Goal: Task Accomplishment & Management: Complete application form

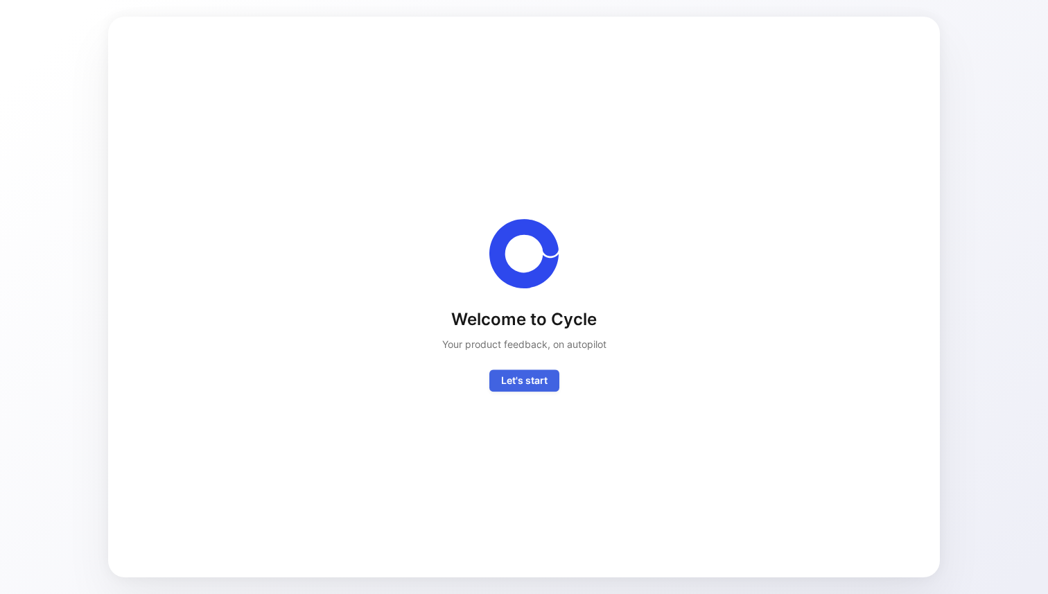
click at [523, 384] on span "Let's start" at bounding box center [524, 381] width 46 height 17
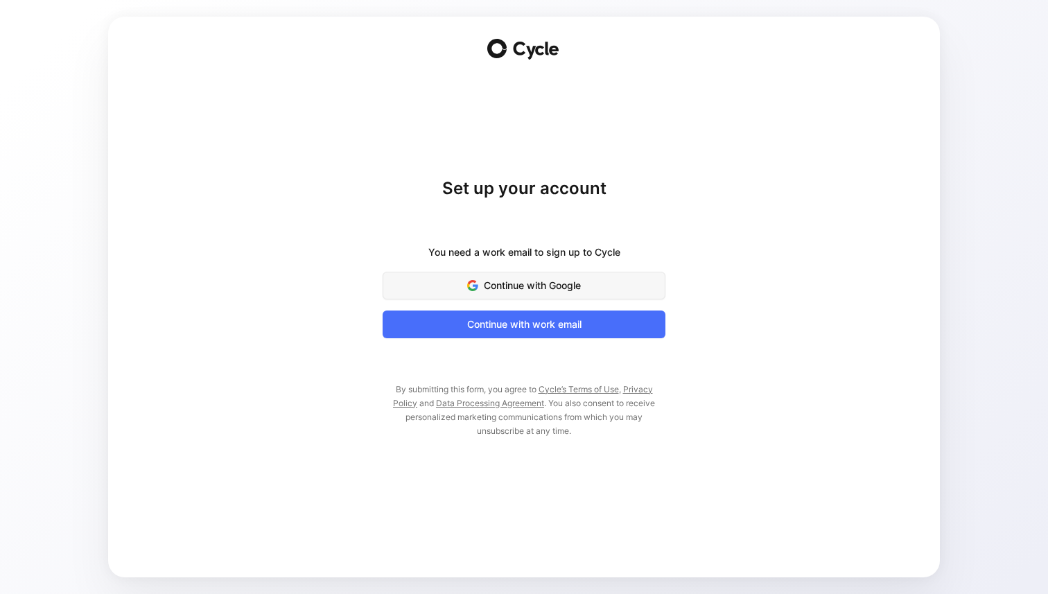
click at [489, 290] on span "Continue with Google" at bounding box center [524, 285] width 248 height 17
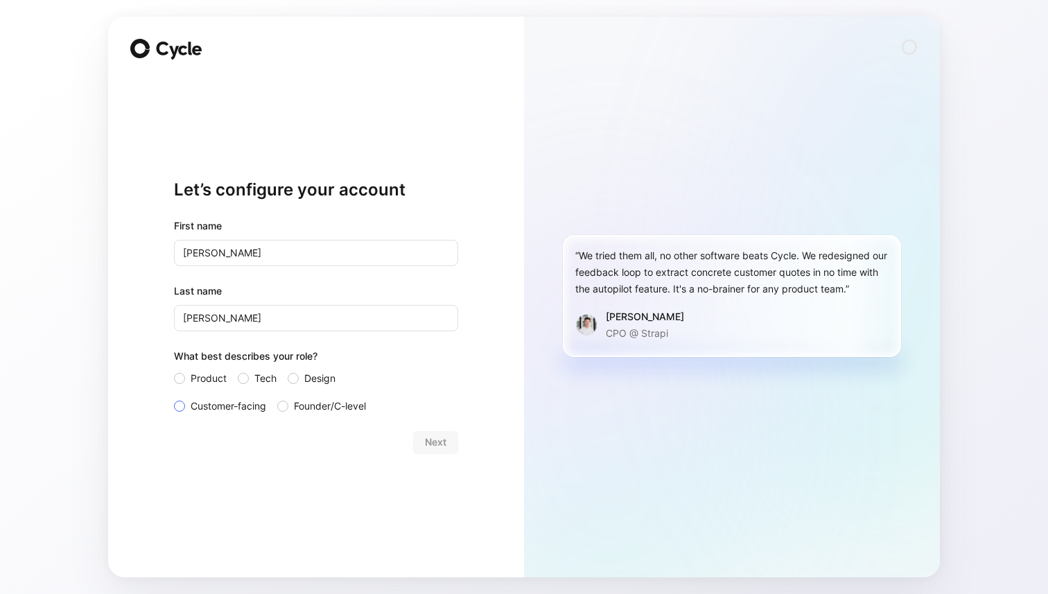
click at [240, 413] on span "Customer-facing" at bounding box center [229, 406] width 76 height 17
click at [174, 398] on input "Customer-facing" at bounding box center [174, 398] width 0 height 0
click at [441, 441] on span "Next" at bounding box center [435, 442] width 21 height 17
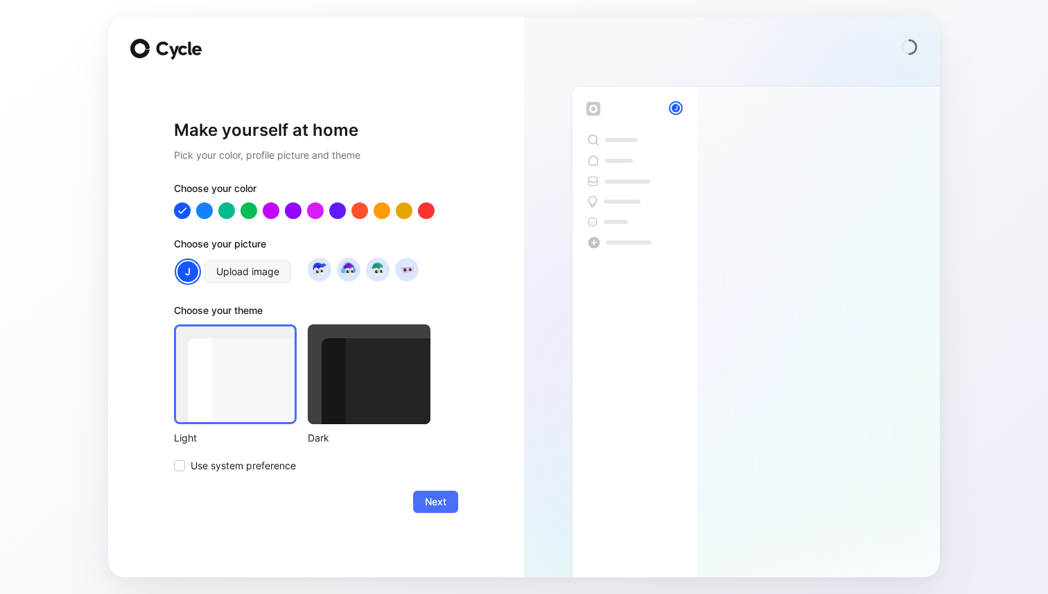
click at [385, 396] on div at bounding box center [369, 374] width 123 height 100
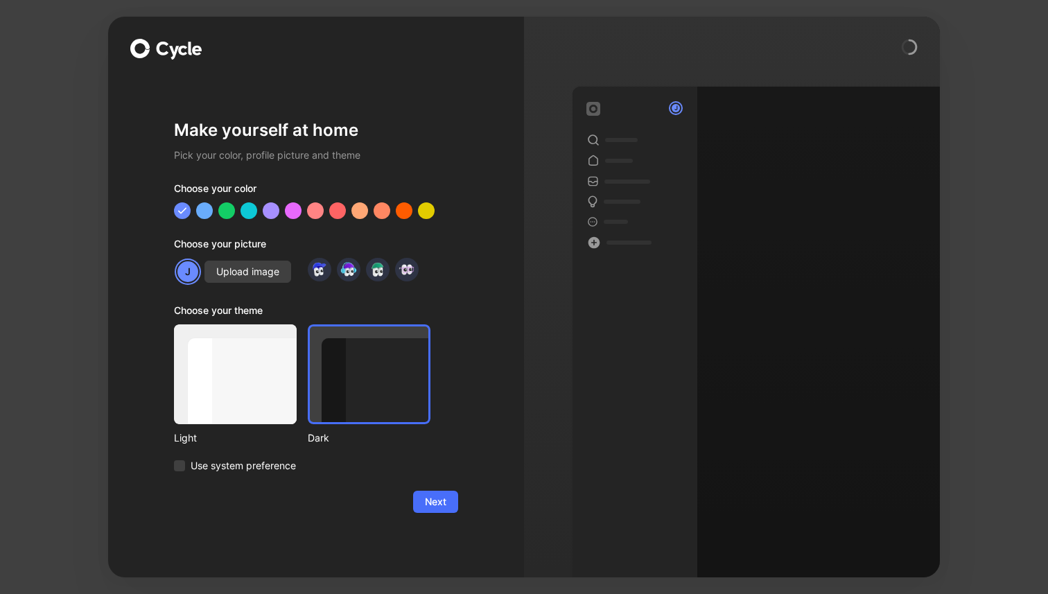
click at [244, 453] on div "Choose your theme Light Dark Use system preference" at bounding box center [302, 388] width 256 height 172
click at [244, 467] on span "Use system preference" at bounding box center [243, 465] width 105 height 17
click at [174, 457] on input "Use system preference" at bounding box center [174, 457] width 0 height 0
click at [444, 512] on button "Next" at bounding box center [435, 502] width 45 height 22
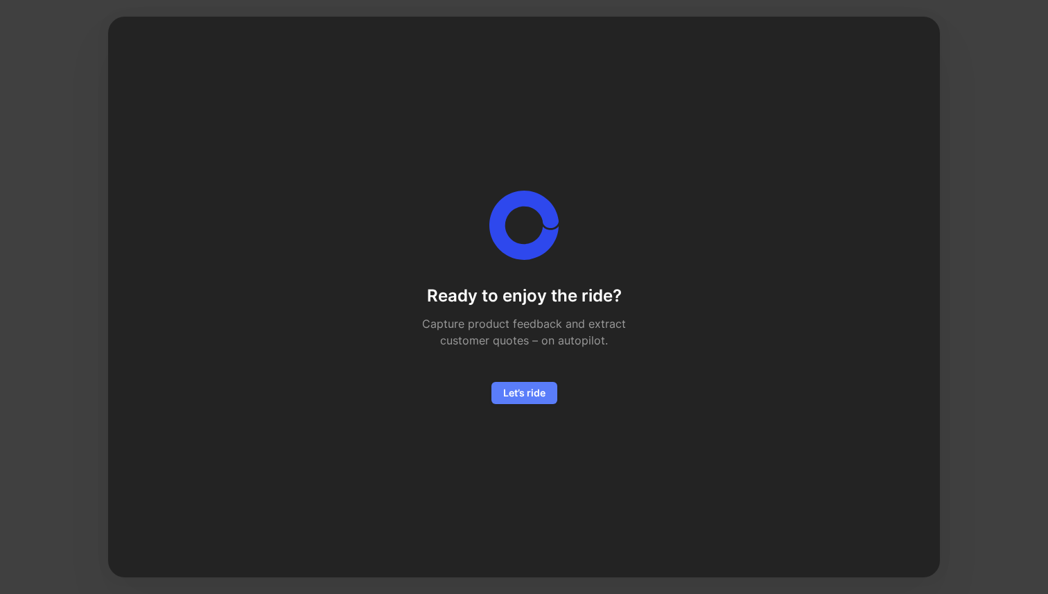
click at [513, 385] on span "Let’s ride" at bounding box center [524, 393] width 42 height 17
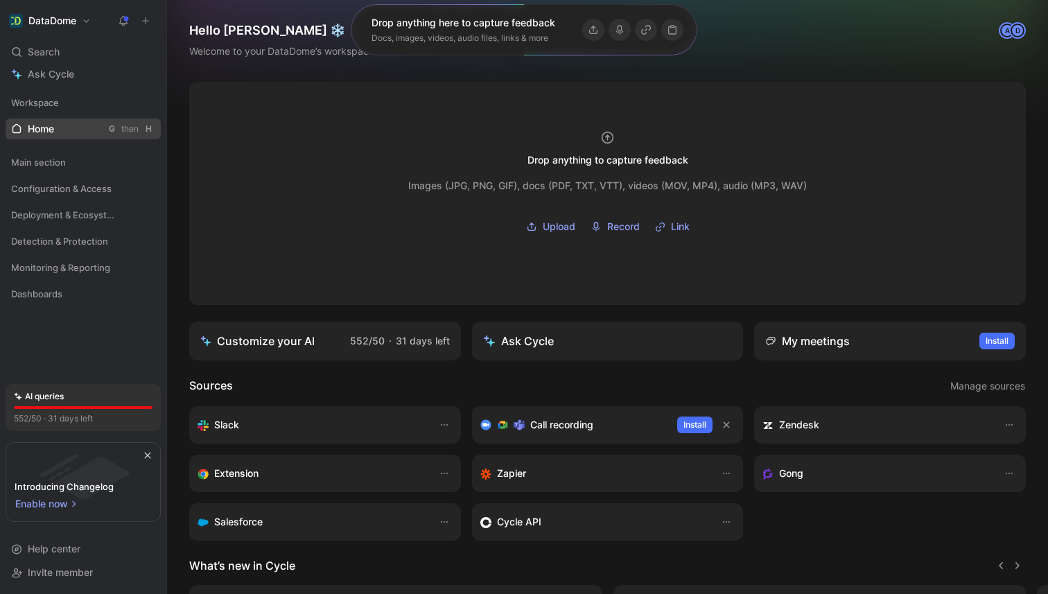
click at [57, 130] on link "Home G then H" at bounding box center [83, 129] width 155 height 21
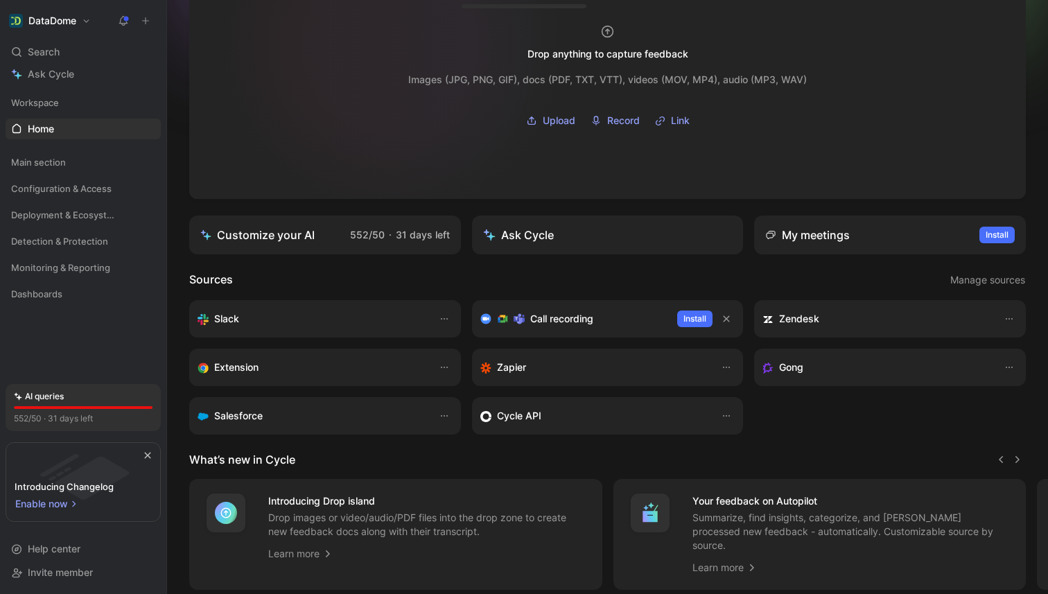
scroll to position [177, 0]
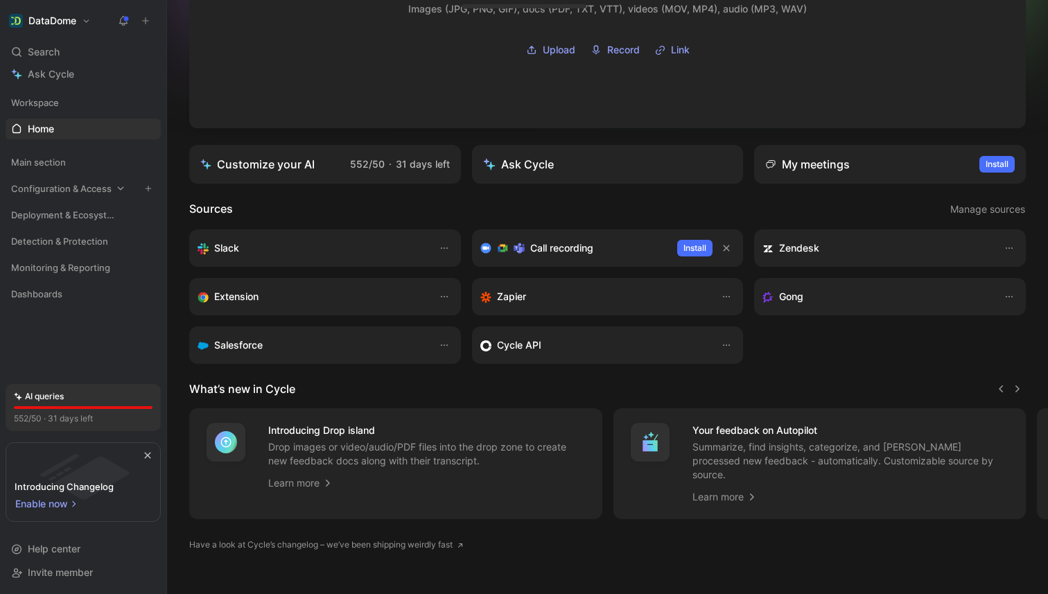
click at [54, 186] on span "Configuration & Access" at bounding box center [61, 189] width 101 height 14
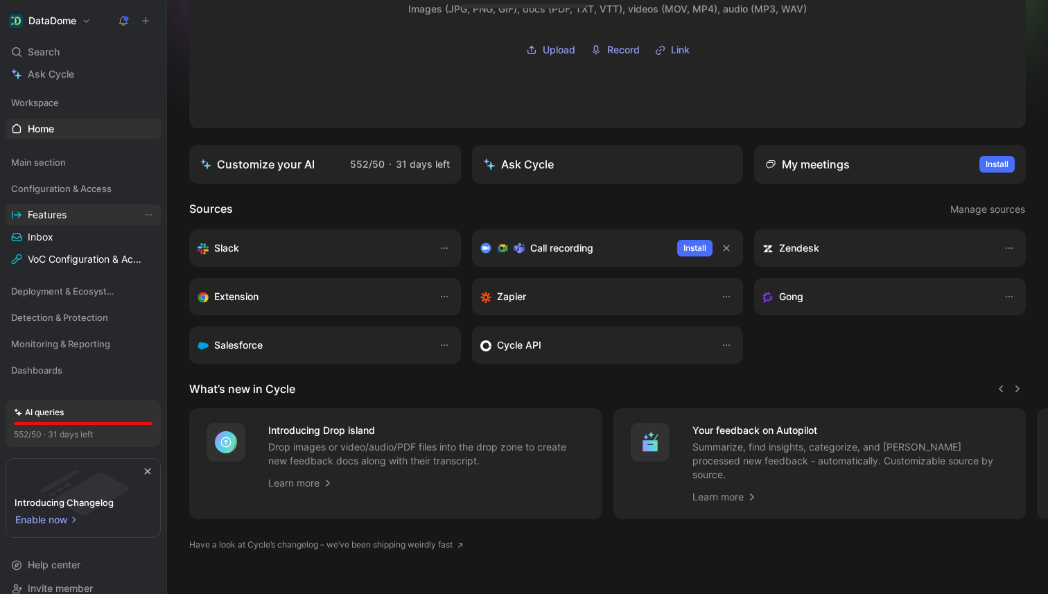
click at [53, 225] on link "Features" at bounding box center [83, 214] width 155 height 21
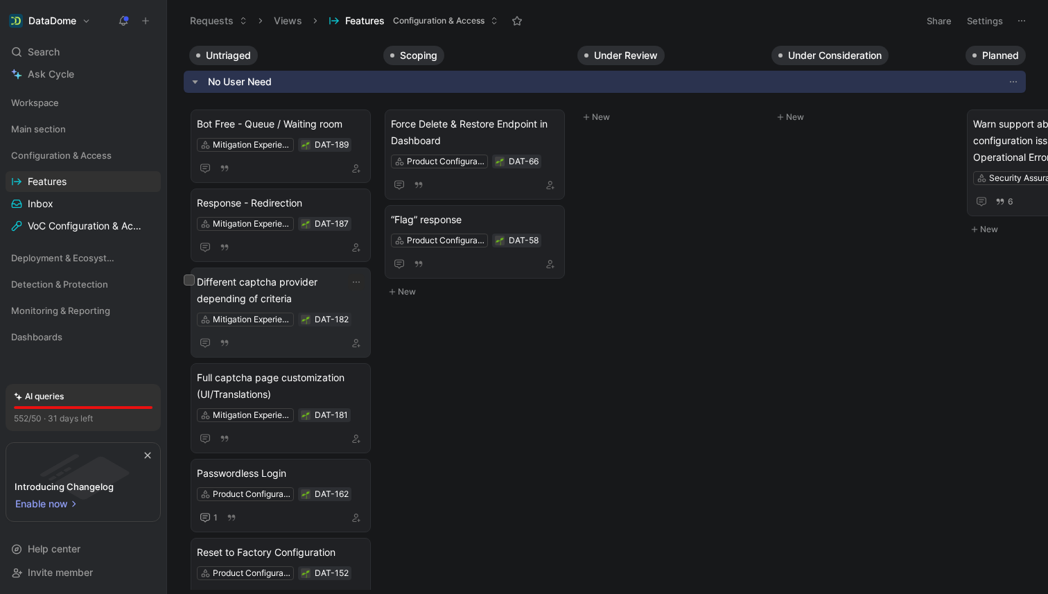
click at [236, 295] on span "Different captcha provider depending of criteria" at bounding box center [281, 290] width 168 height 33
